Goal: Task Accomplishment & Management: Use online tool/utility

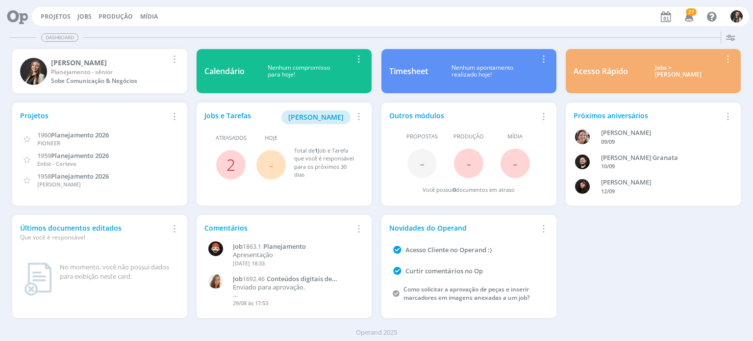
click at [229, 164] on link "2" at bounding box center [230, 164] width 9 height 21
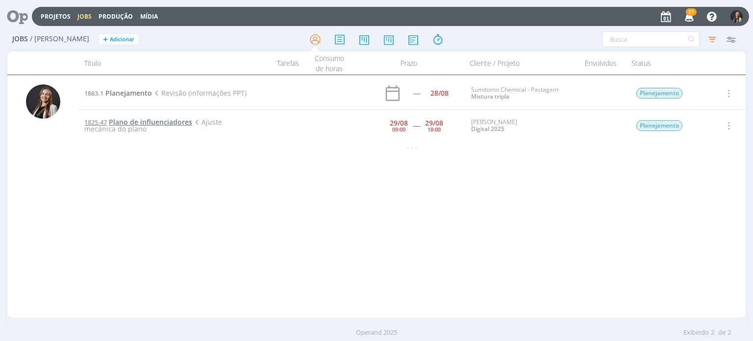
click at [145, 124] on span "Plano de influenciadores" at bounding box center [150, 121] width 83 height 9
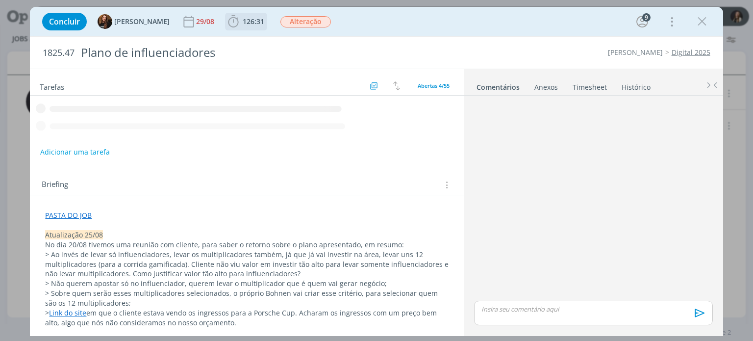
click at [243, 25] on span "126:31" at bounding box center [254, 21] width 22 height 9
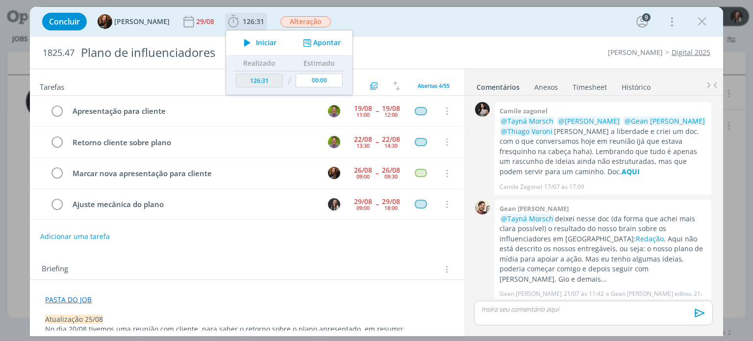
scroll to position [388, 0]
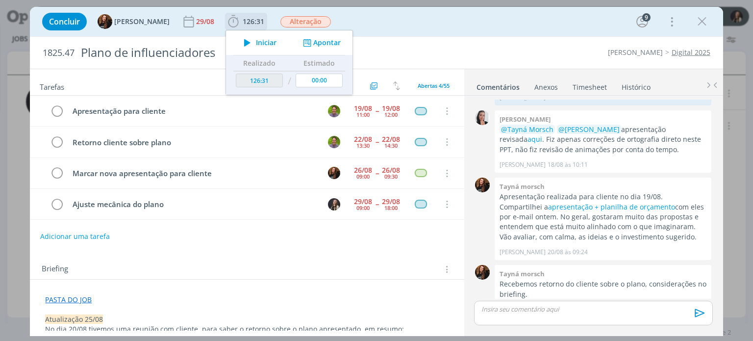
click at [243, 43] on icon "dialog" at bounding box center [247, 42] width 17 height 13
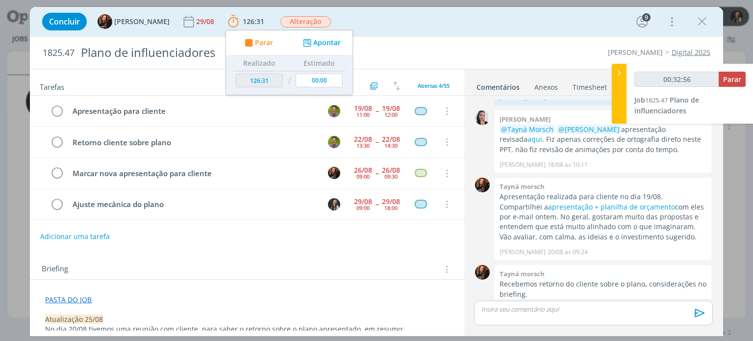
type input "00:32:57"
click at [398, 35] on div "Concluir Tayná Morsch 29/08 126:31 Parar Apontar Data * [DATE] Horas * 00:00 Ta…" at bounding box center [376, 21] width 693 height 29
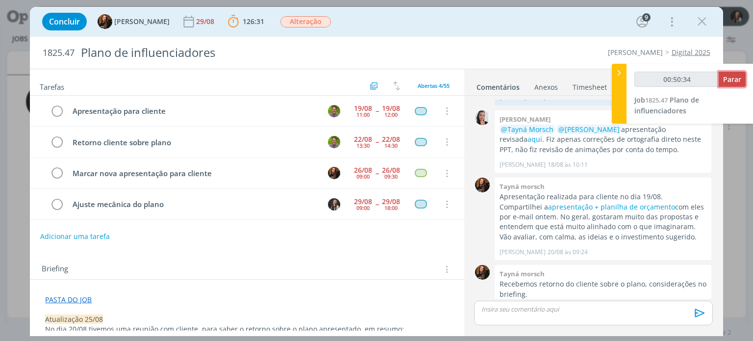
click at [734, 81] on span "Parar" at bounding box center [732, 78] width 18 height 9
type input "00:51:00"
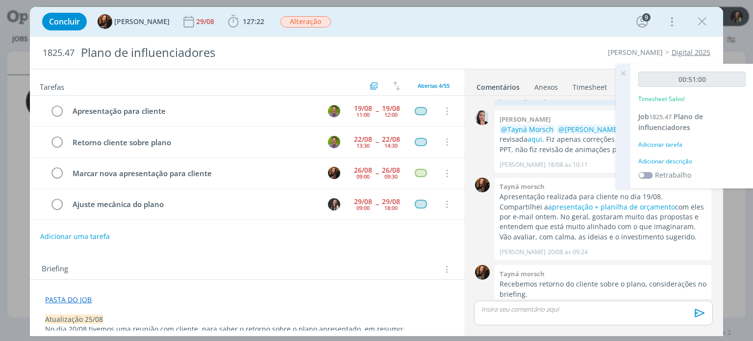
drag, startPoint x: 620, startPoint y: 72, endPoint x: 611, endPoint y: 72, distance: 8.8
click at [620, 72] on icon at bounding box center [623, 73] width 18 height 19
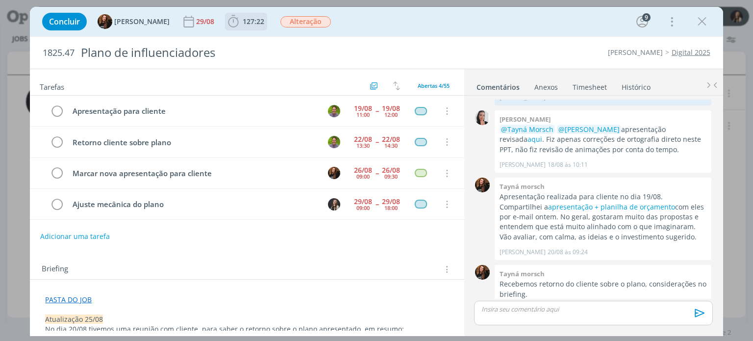
click at [226, 22] on icon "dialog" at bounding box center [233, 21] width 15 height 15
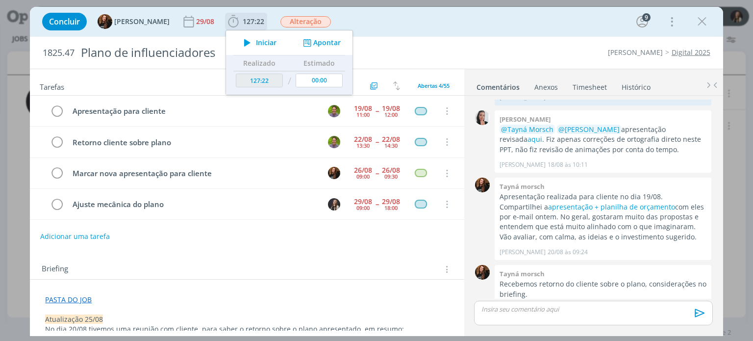
click at [249, 37] on button "Iniciar" at bounding box center [257, 43] width 39 height 14
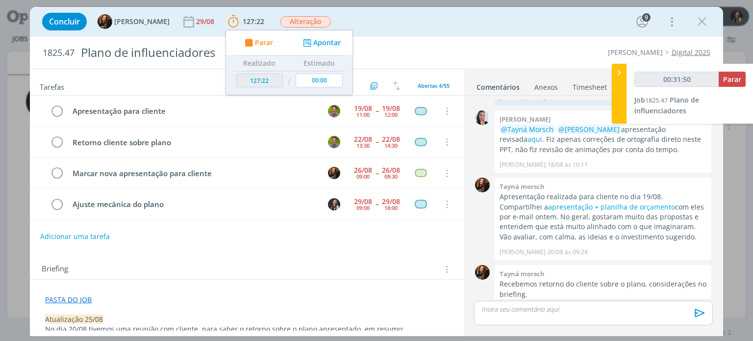
type input "00:32:50"
